Goal: Information Seeking & Learning: Learn about a topic

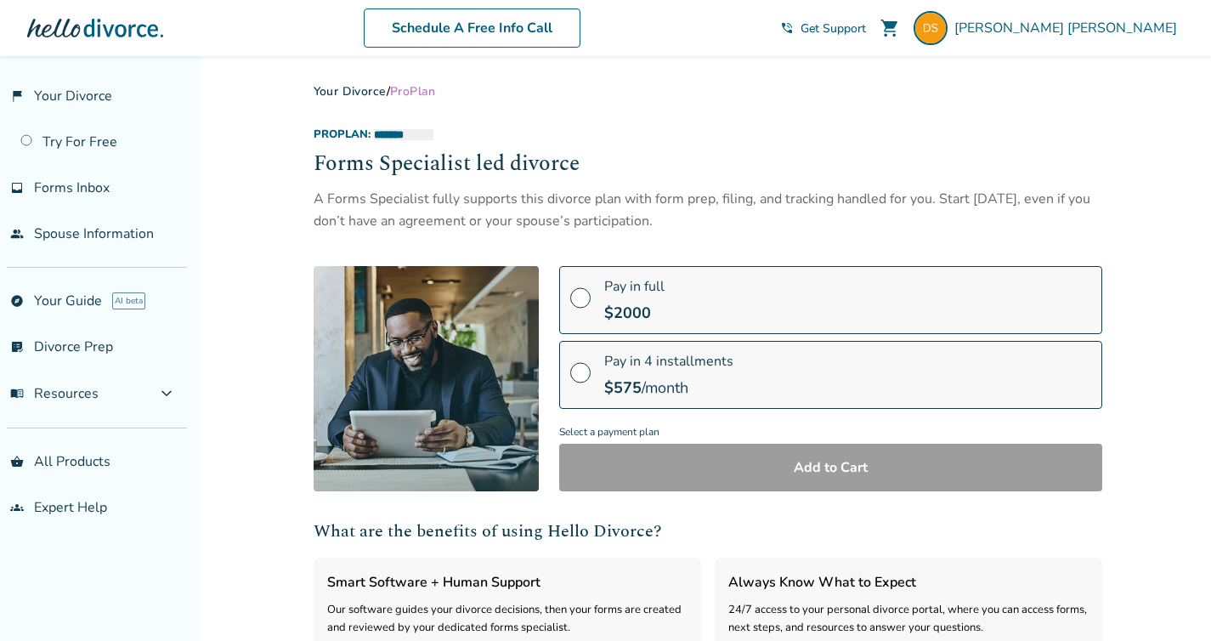
select select "***"
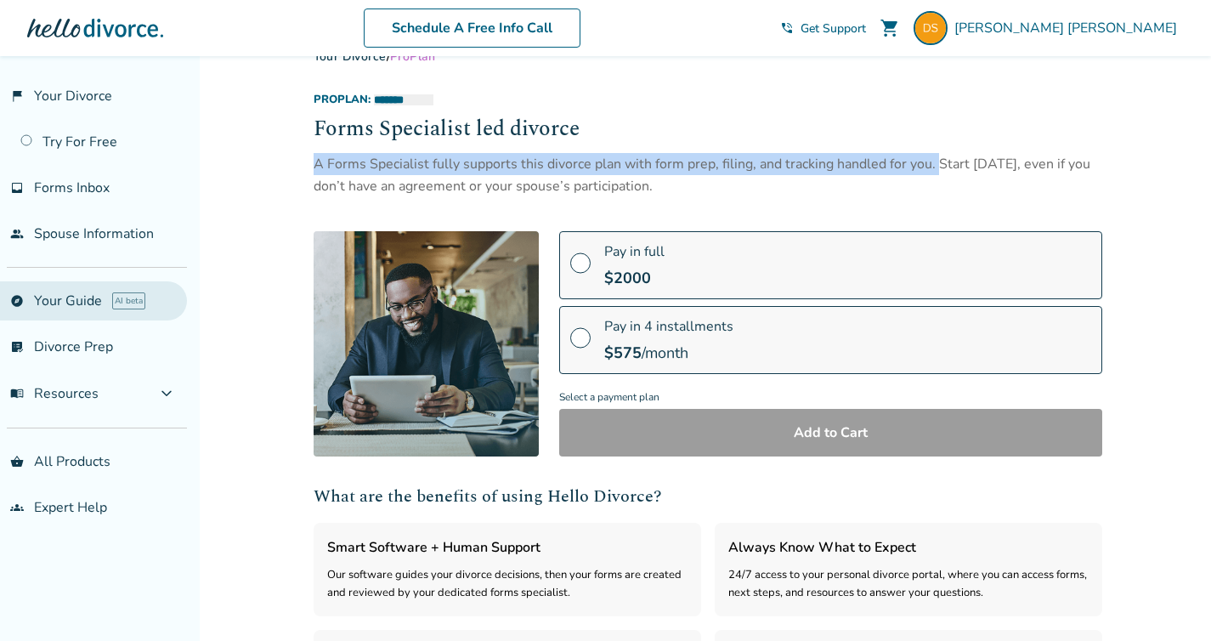
click at [71, 293] on link "explore Your Guide AI beta" at bounding box center [93, 300] width 187 height 39
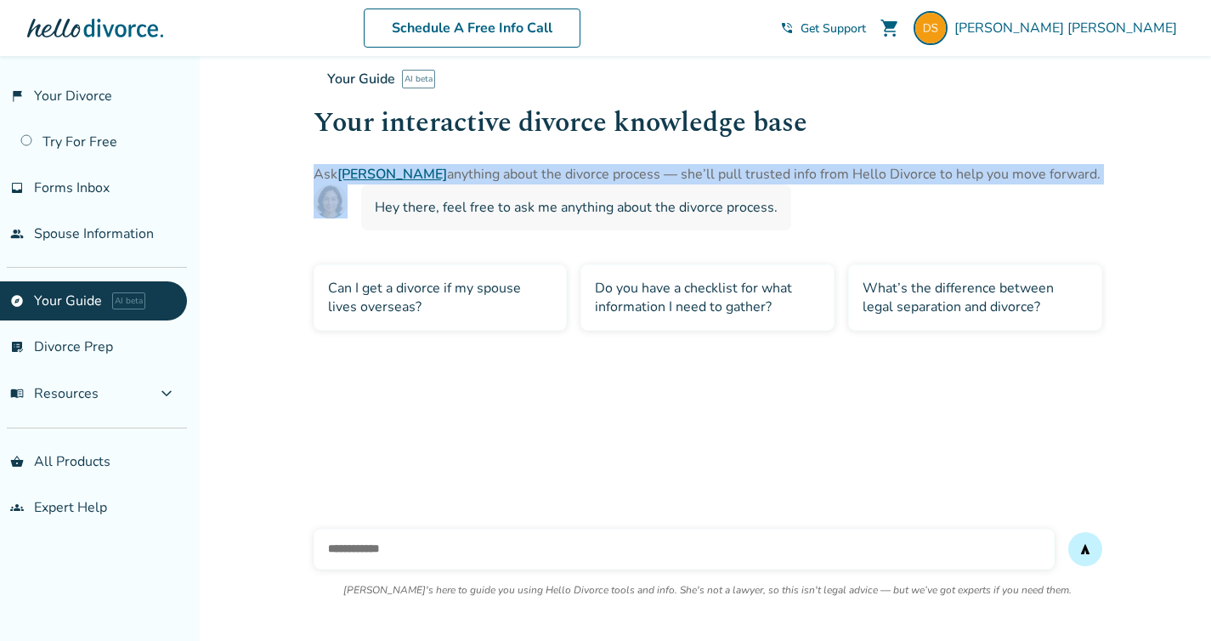
drag, startPoint x: 828, startPoint y: 129, endPoint x: 257, endPoint y: 104, distance: 571.7
click at [257, 104] on div "Added to cart Your Guide AI beta Your interactive divorce knowledge base Ask [P…" at bounding box center [605, 341] width 1211 height 641
click at [306, 117] on div "Your Guide AI beta Your interactive divorce knowledge base Ask [PERSON_NAME] an…" at bounding box center [708, 282] width 816 height 522
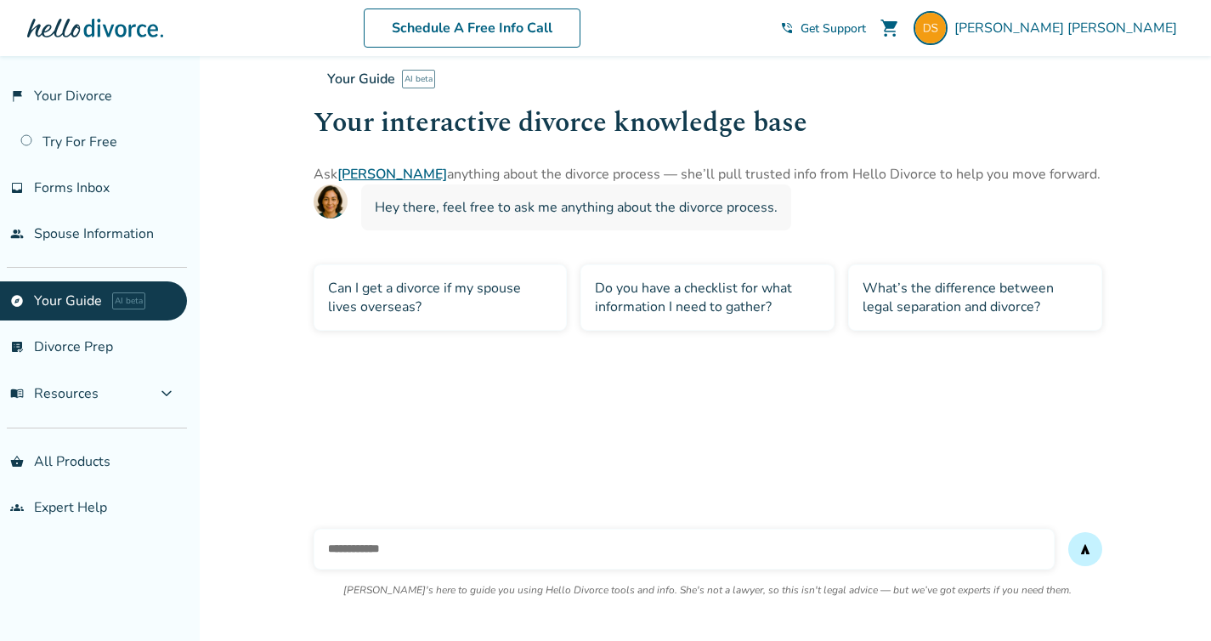
click at [560, 592] on p "[PERSON_NAME]'s here to guide you using Hello Divorce tools and info. She's not…" at bounding box center [707, 590] width 728 height 14
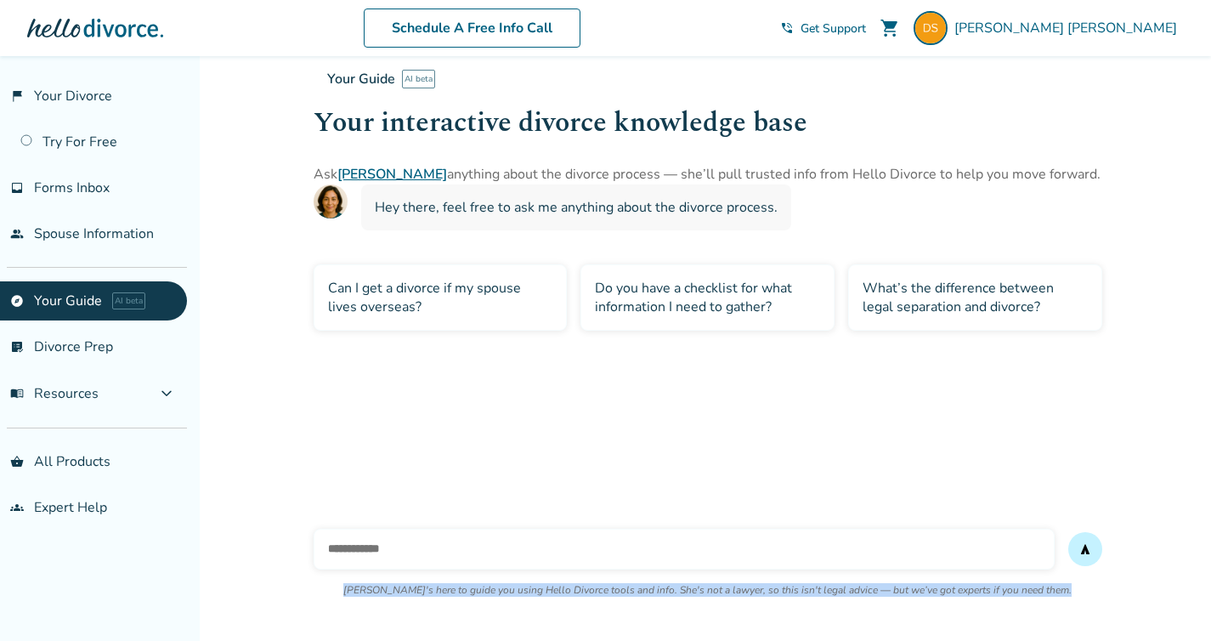
click at [560, 592] on p "[PERSON_NAME]'s here to guide you using Hello Divorce tools and info. She's not…" at bounding box center [707, 590] width 728 height 14
copy p "[PERSON_NAME]'s here to guide you using Hello Divorce tools and info. She's not…"
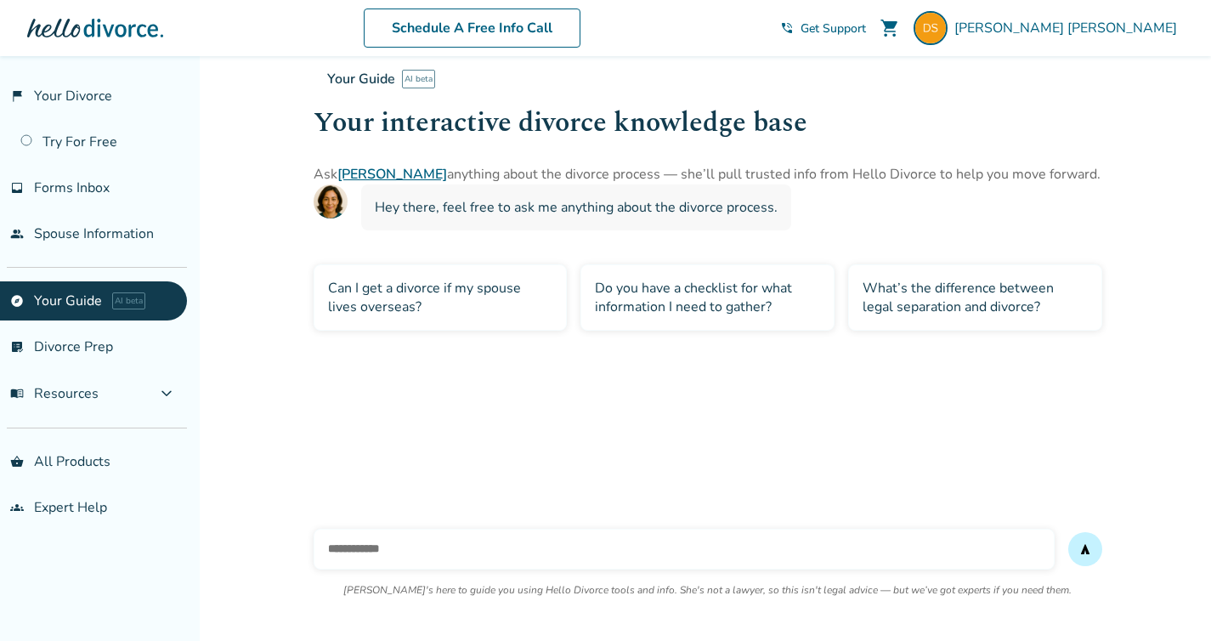
click at [399, 127] on h1 "Your interactive divorce knowledge base" at bounding box center [919, 123] width 1211 height 42
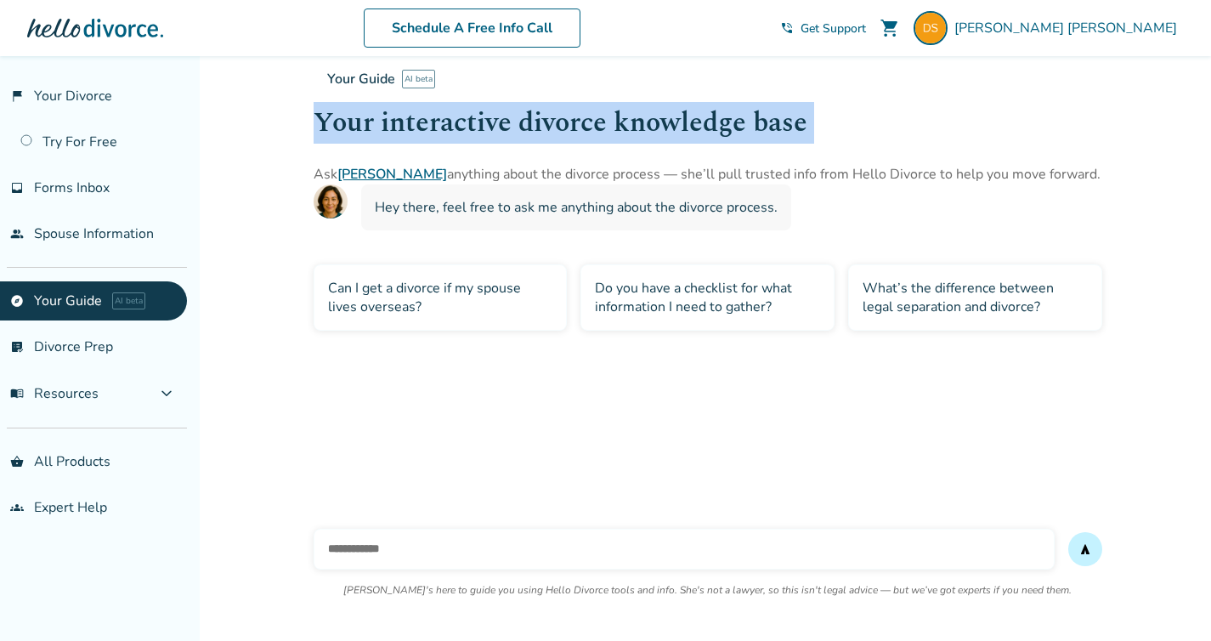
click at [399, 127] on h1 "Your interactive divorce knowledge base" at bounding box center [919, 123] width 1211 height 42
copy h1 "Your interactive divorce knowledge base"
click at [77, 96] on link "flag_2 Your Divorce" at bounding box center [93, 95] width 187 height 39
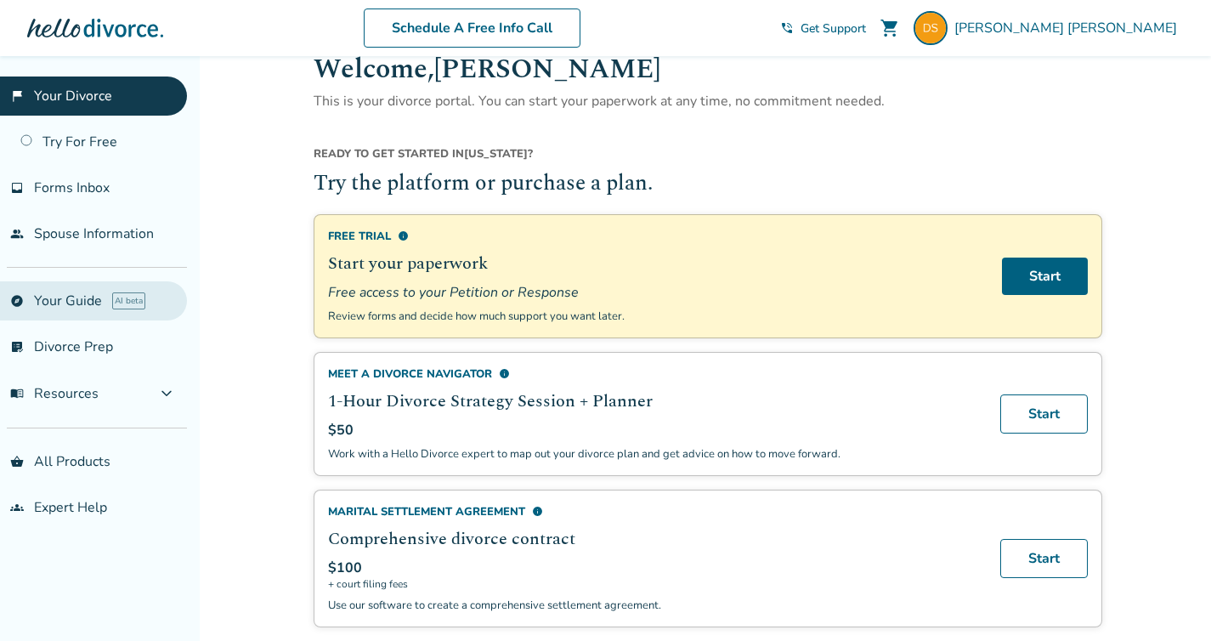
click at [97, 295] on link "explore Your Guide AI beta" at bounding box center [93, 300] width 187 height 39
